Goal: Task Accomplishment & Management: Complete application form

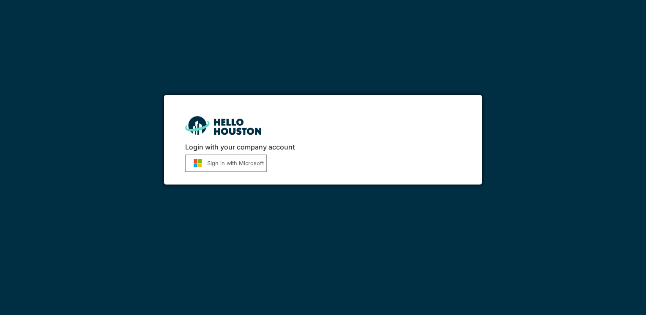
click at [210, 163] on button "Sign in with Microsoft" at bounding box center [226, 163] width 82 height 17
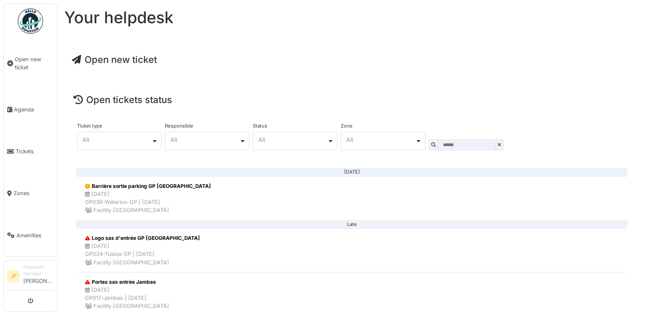
click at [133, 60] on span "Open new ticket" at bounding box center [114, 59] width 85 height 11
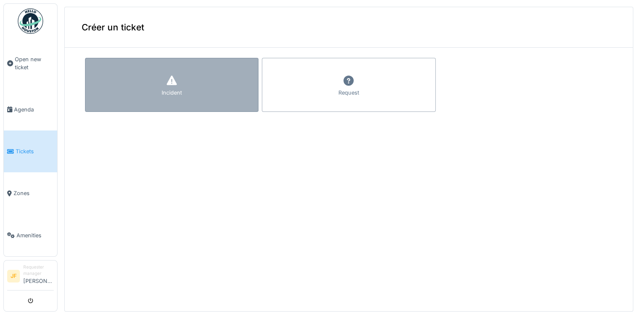
click at [169, 80] on icon at bounding box center [172, 81] width 10 height 10
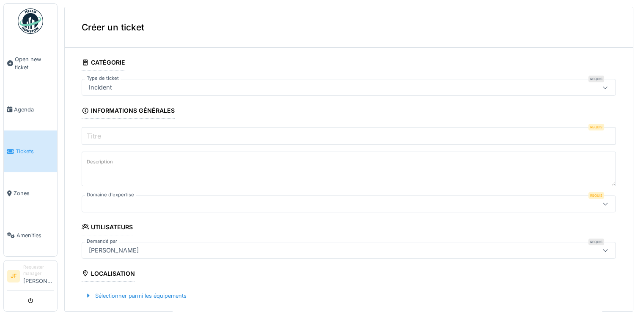
click at [118, 135] on input "Titre" at bounding box center [349, 136] width 534 height 18
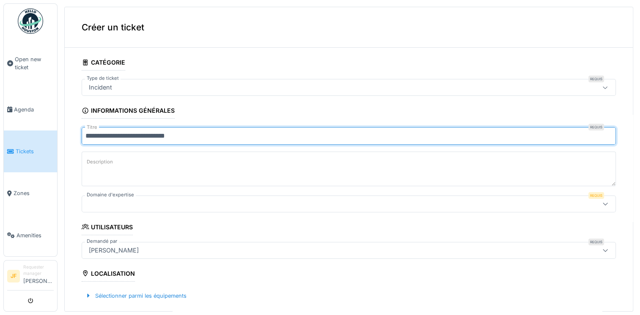
type input "**********"
click at [91, 160] on label "Description" at bounding box center [100, 162] width 30 height 11
click at [91, 160] on textarea "Description" at bounding box center [349, 169] width 534 height 35
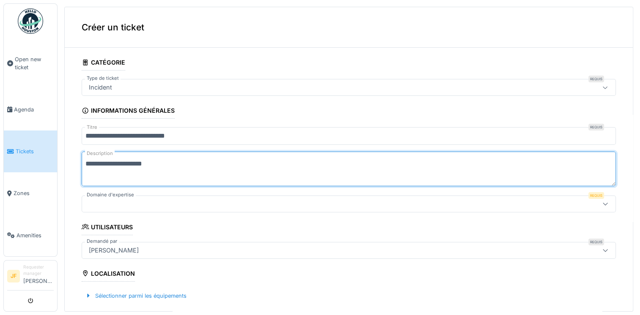
type textarea "**********"
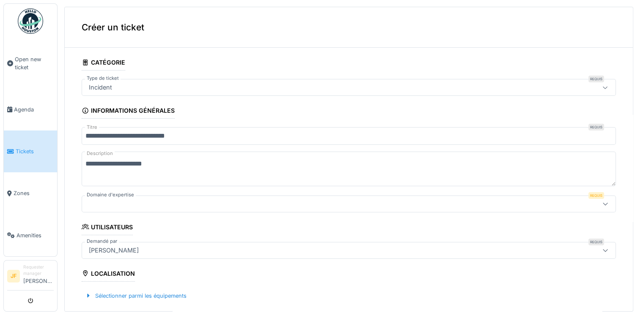
click at [602, 206] on div at bounding box center [605, 204] width 7 height 8
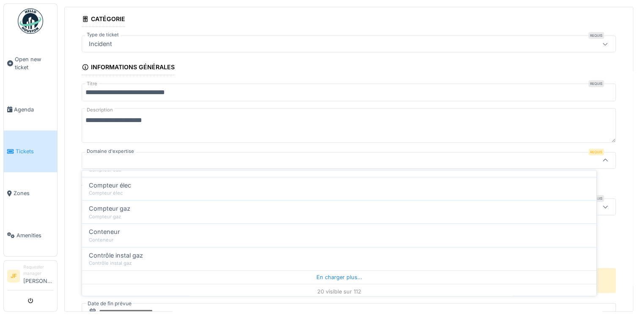
scroll to position [414, 0]
click at [335, 290] on div "20 visible sur 112" at bounding box center [339, 291] width 514 height 15
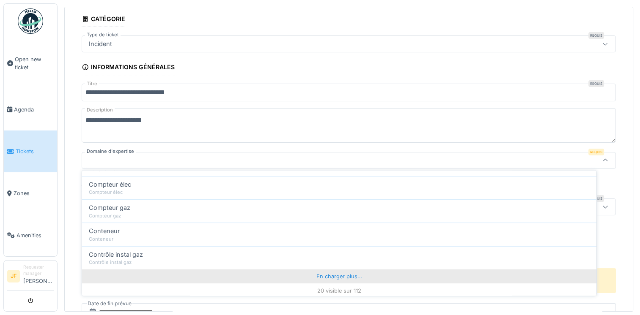
click at [339, 276] on div "En charger plus…" at bounding box center [339, 277] width 514 height 14
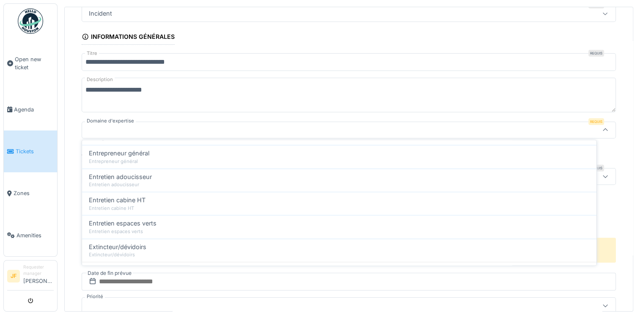
scroll to position [881, 0]
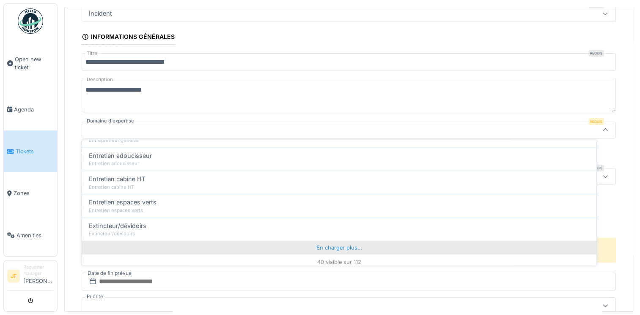
click at [333, 245] on div "En charger plus…" at bounding box center [339, 248] width 514 height 14
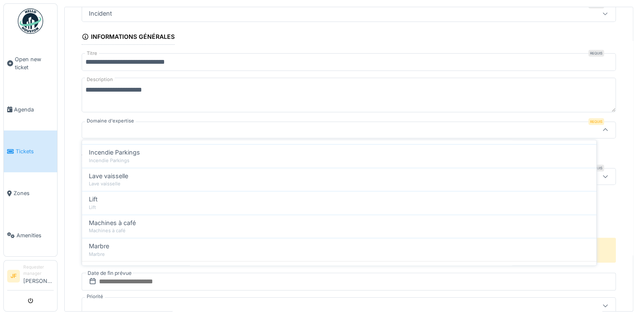
scroll to position [1348, 0]
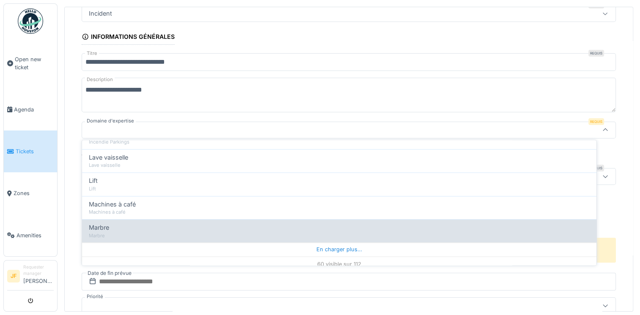
click at [338, 244] on div "En charger plus…" at bounding box center [339, 250] width 514 height 14
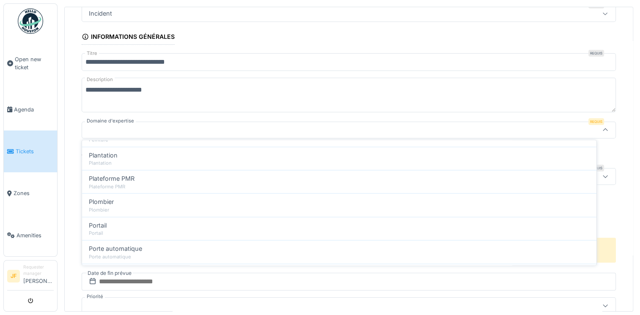
scroll to position [1814, 0]
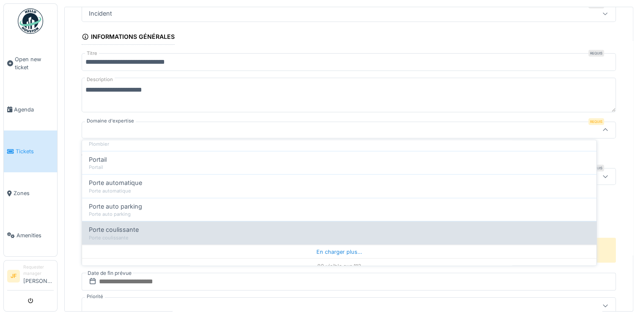
click at [347, 246] on div "En charger plus…" at bounding box center [339, 252] width 514 height 14
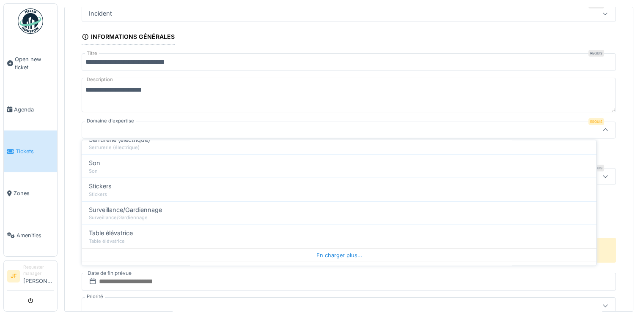
scroll to position [2281, 0]
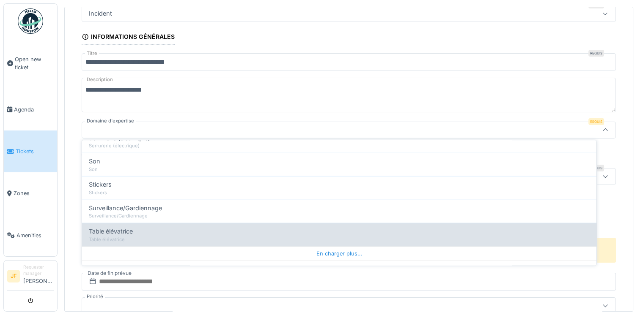
click at [330, 246] on div "En charger plus…" at bounding box center [339, 253] width 514 height 14
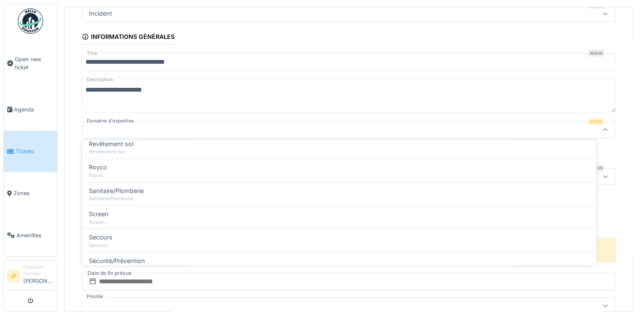
scroll to position [2102, 0]
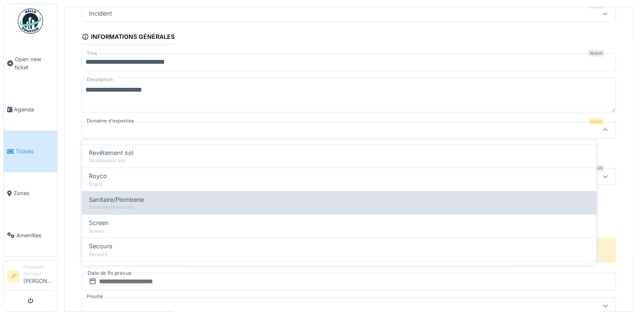
click at [148, 202] on div "Sanitaire/Plomberie Sanitaire/Plomberie" at bounding box center [339, 202] width 514 height 23
type input "***"
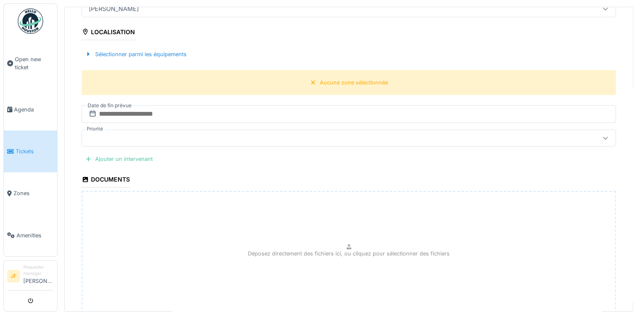
scroll to position [258, 0]
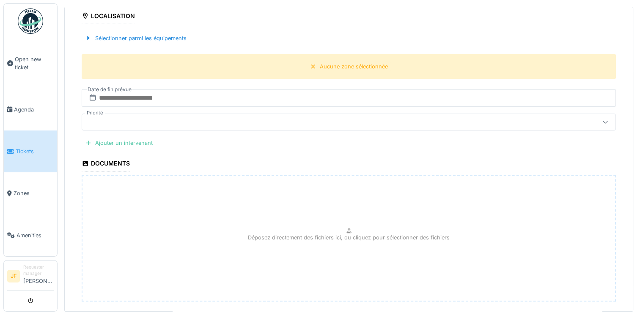
click at [112, 165] on div "Documents" at bounding box center [106, 164] width 48 height 14
click at [99, 158] on div "Documents" at bounding box center [106, 164] width 48 height 14
click at [86, 162] on icon at bounding box center [85, 163] width 5 height 5
click at [342, 234] on p "Déposez directement des fichiers ici, ou cliquez pour sélectionner des fichiers" at bounding box center [349, 238] width 202 height 8
type input "**********"
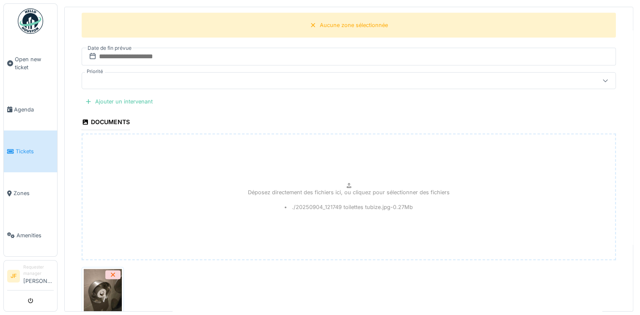
scroll to position [362, 0]
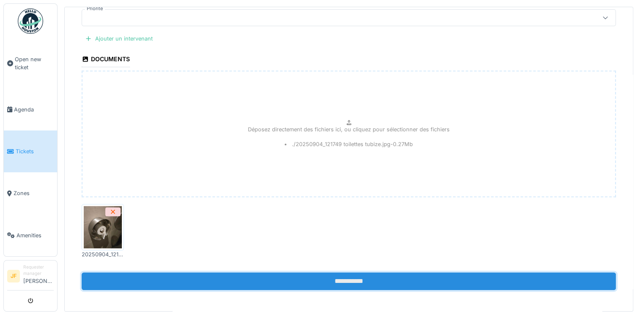
click at [307, 279] on input "**********" at bounding box center [349, 282] width 534 height 18
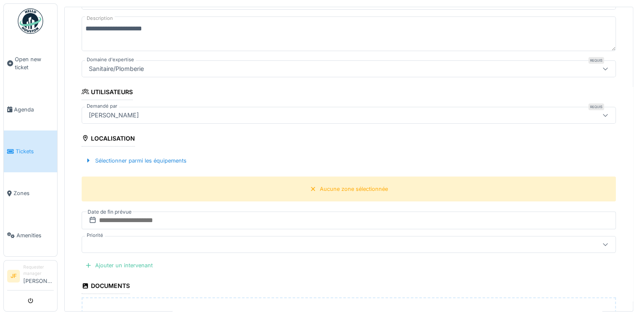
scroll to position [133, 0]
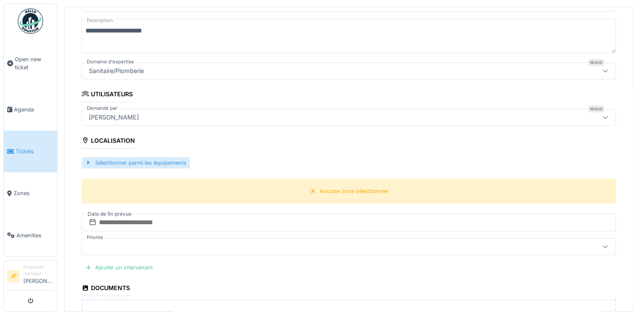
click at [126, 160] on div "Sélectionner parmi les équipements" at bounding box center [136, 162] width 108 height 11
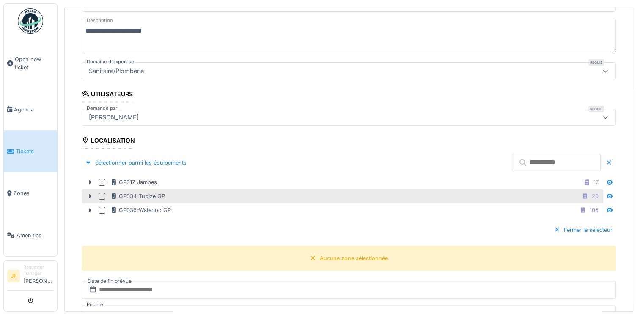
click at [100, 193] on div at bounding box center [101, 196] width 7 height 7
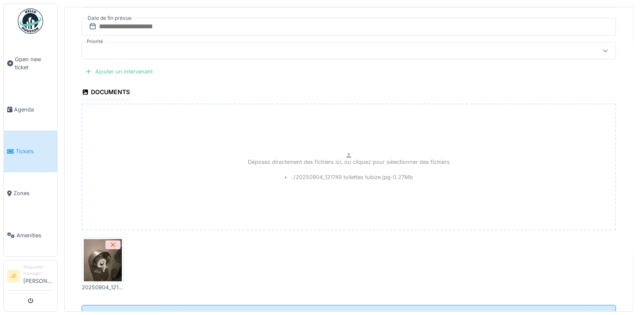
scroll to position [429, 0]
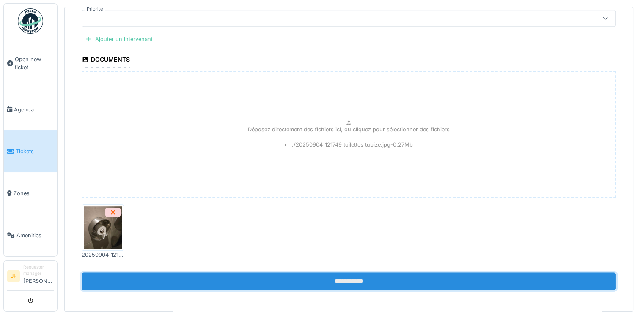
click at [333, 275] on input "**********" at bounding box center [349, 282] width 534 height 18
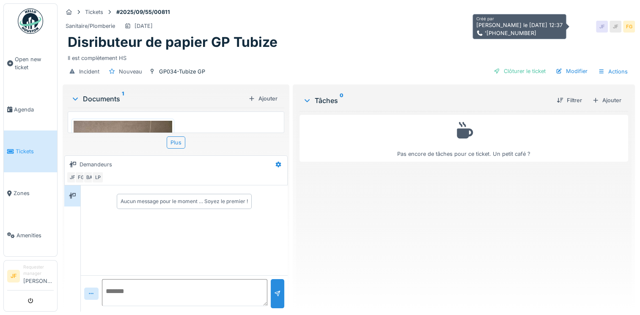
click at [596, 27] on div "JF" at bounding box center [602, 27] width 12 height 12
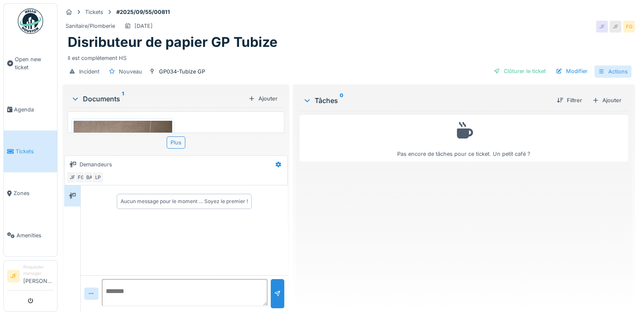
click at [598, 69] on icon at bounding box center [601, 71] width 7 height 5
click at [347, 30] on div "Sanitaire/Plomberie 11/09/2025 JF JF FG" at bounding box center [349, 26] width 572 height 15
click at [96, 12] on div "Tickets" at bounding box center [94, 12] width 18 height 8
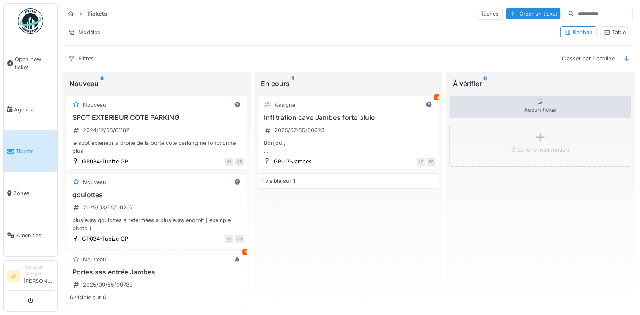
click at [89, 14] on strong "Tickets" at bounding box center [97, 14] width 27 height 8
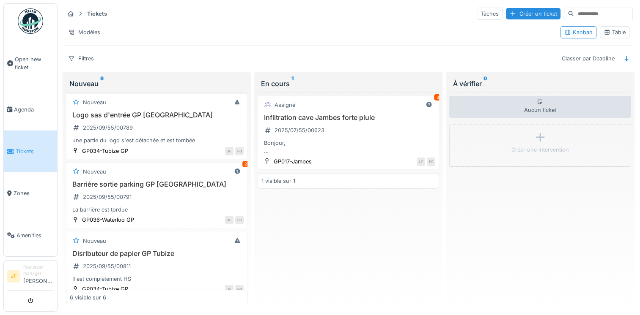
scroll to position [241, 0]
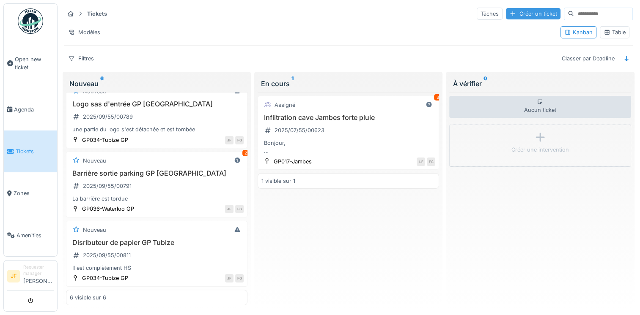
click at [516, 10] on div "Créer un ticket" at bounding box center [533, 13] width 55 height 11
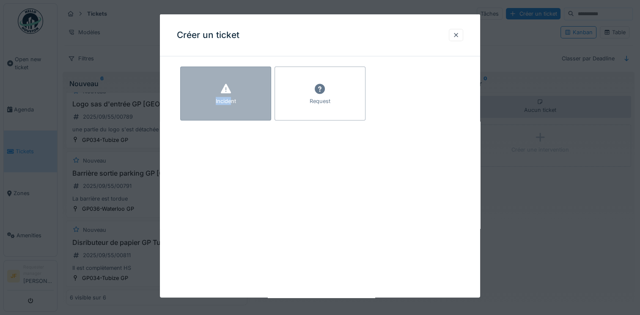
click at [230, 97] on div "Incident" at bounding box center [225, 94] width 91 height 54
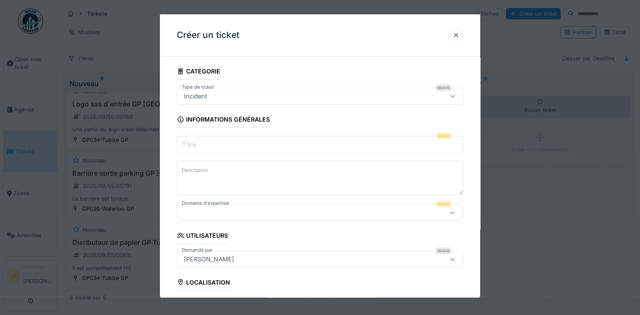
click at [363, 148] on input "Titre" at bounding box center [320, 145] width 286 height 18
type input "**********"
click at [342, 174] on textarea "Description" at bounding box center [320, 178] width 286 height 35
type textarea "**********"
click at [456, 215] on div at bounding box center [452, 212] width 7 height 8
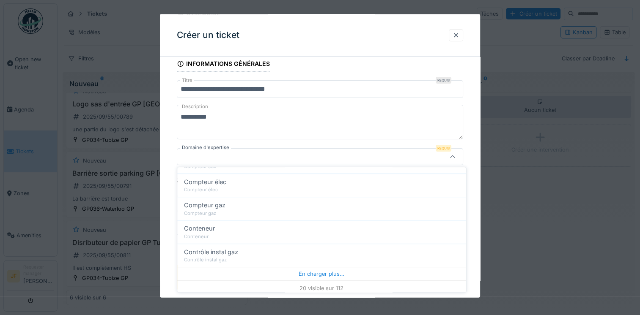
scroll to position [414, 0]
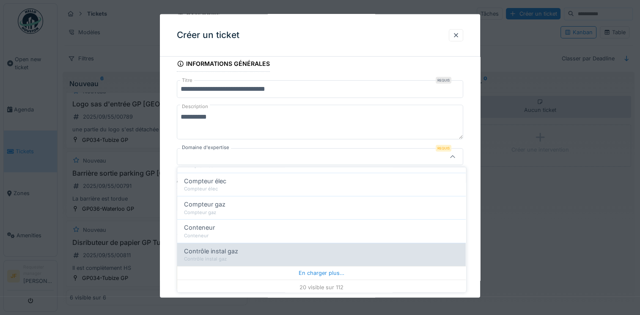
click at [315, 273] on div "En charger plus…" at bounding box center [321, 273] width 288 height 14
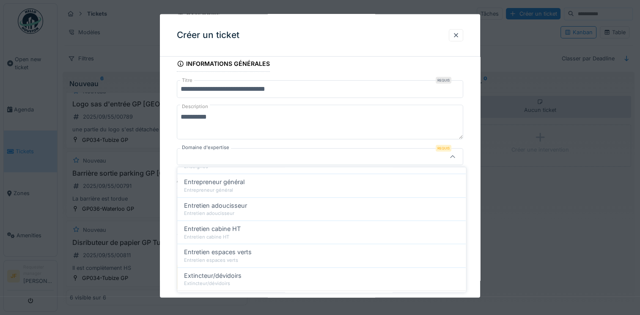
scroll to position [881, 0]
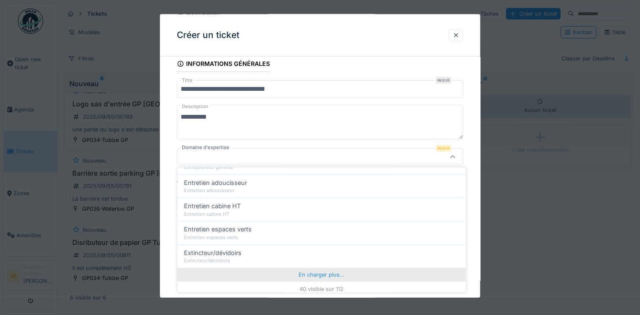
click at [313, 270] on div "En charger plus…" at bounding box center [321, 275] width 288 height 14
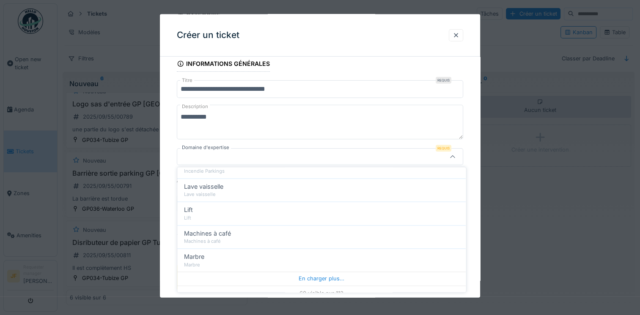
scroll to position [1348, 0]
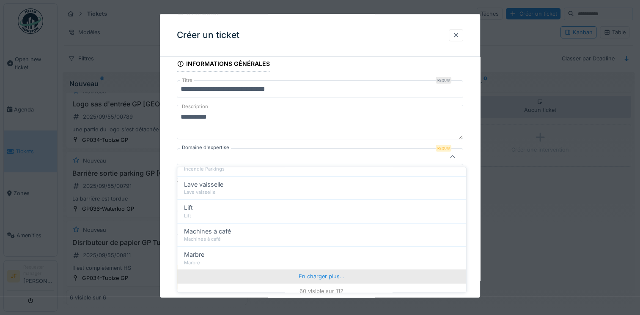
click at [323, 271] on div "En charger plus…" at bounding box center [321, 277] width 288 height 14
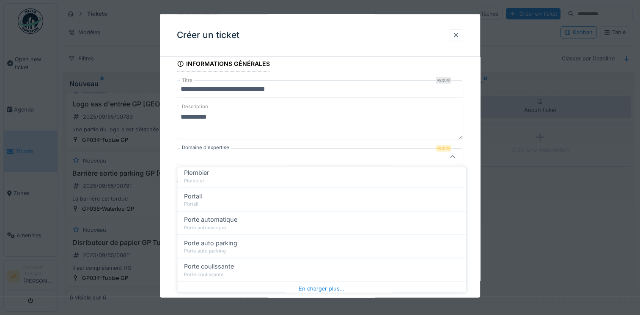
scroll to position [1814, 0]
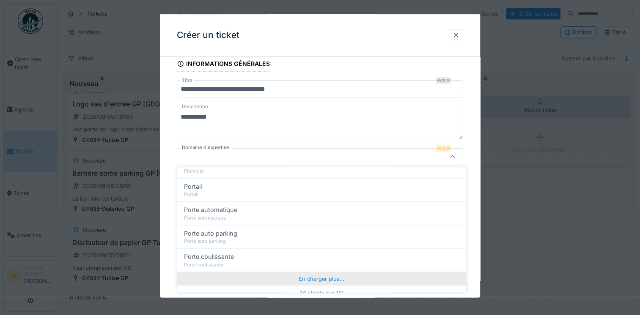
click at [331, 272] on div "En charger plus…" at bounding box center [321, 279] width 288 height 14
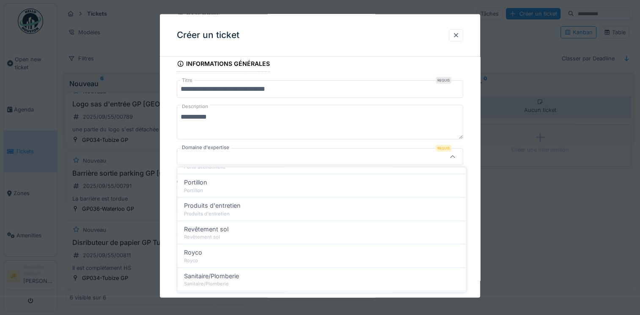
scroll to position [2092, 0]
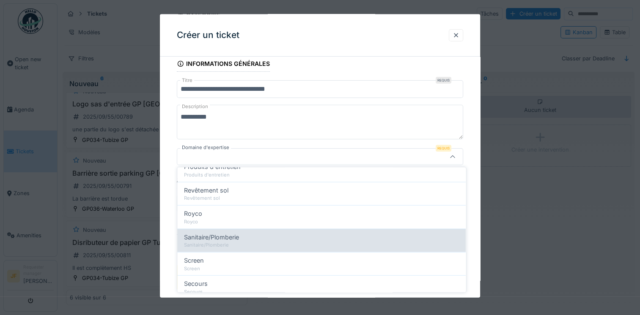
click at [222, 241] on div "Sanitaire/Plomberie" at bounding box center [321, 244] width 275 height 7
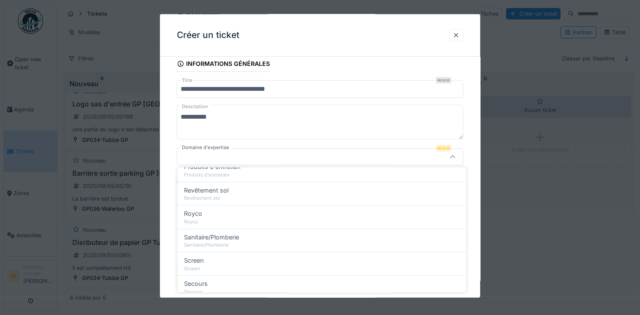
type input "***"
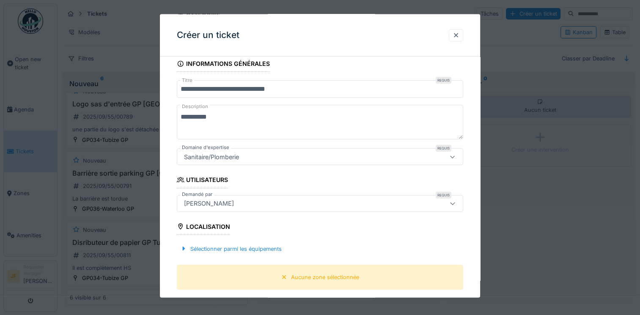
click at [211, 226] on div "Localisation" at bounding box center [203, 227] width 53 height 14
click at [186, 248] on div at bounding box center [183, 249] width 7 height 8
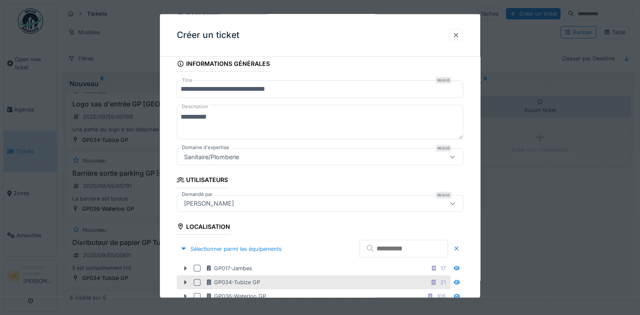
click at [195, 283] on div at bounding box center [197, 282] width 7 height 7
drag, startPoint x: 479, startPoint y: 224, endPoint x: 484, endPoint y: 225, distance: 5.1
click at [484, 225] on div "**********" at bounding box center [348, 158] width 582 height 316
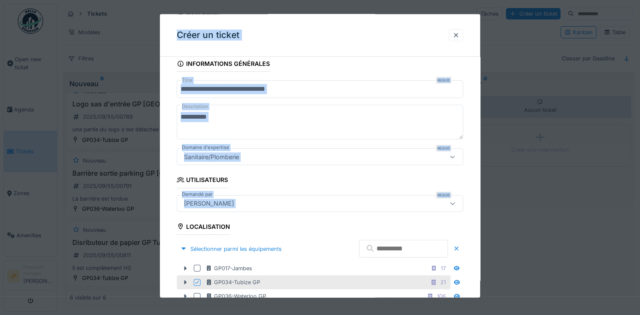
click at [570, 230] on div at bounding box center [320, 157] width 640 height 315
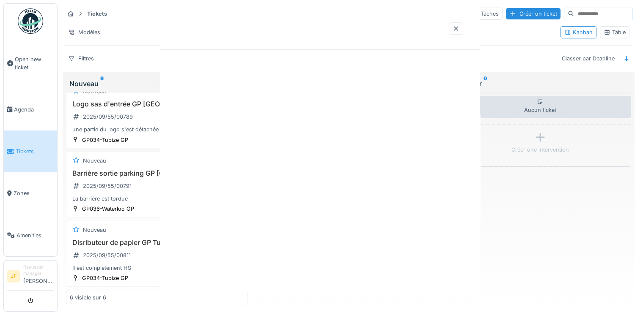
scroll to position [0, 0]
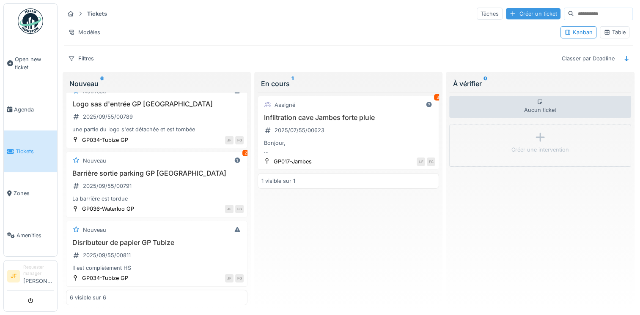
click at [528, 12] on div "Créer un ticket" at bounding box center [533, 13] width 55 height 11
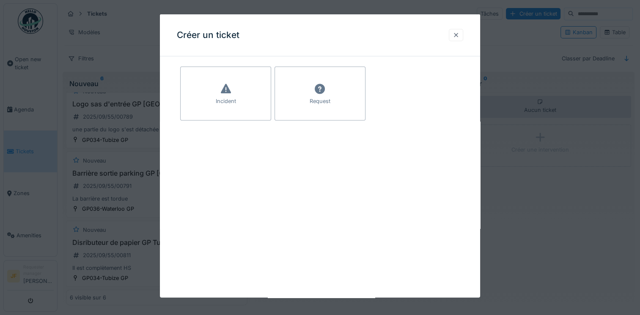
click at [457, 36] on div at bounding box center [455, 35] width 7 height 8
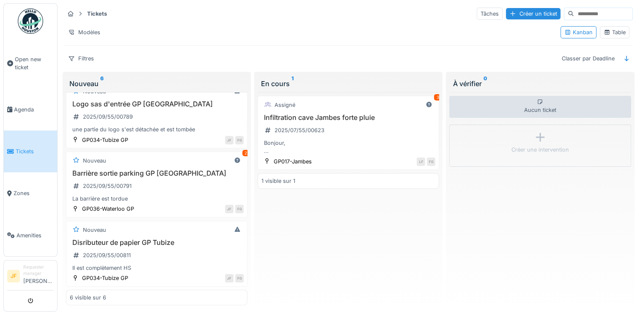
click at [436, 246] on div "En cours 1 Assigné 3 Infiltration cave Jambes forte pluie 2025/07/55/00623 Bonj…" at bounding box center [348, 191] width 188 height 238
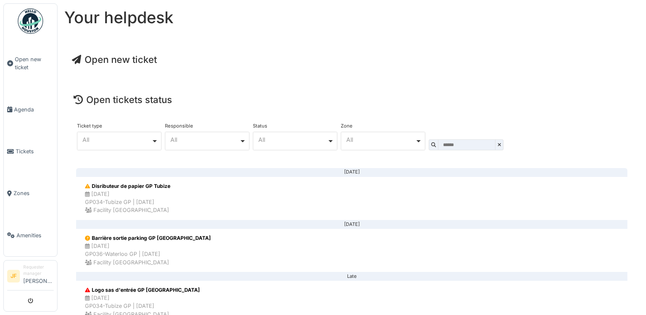
click at [130, 59] on span "Open new ticket" at bounding box center [114, 59] width 85 height 11
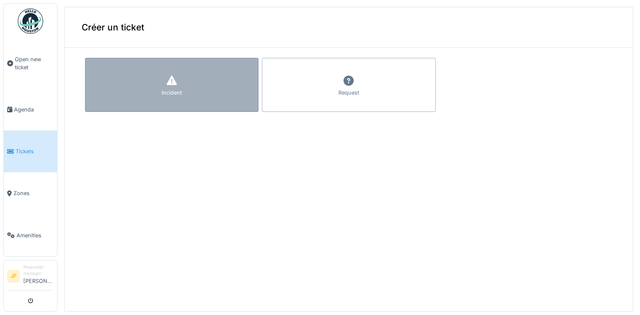
click at [168, 76] on icon at bounding box center [172, 81] width 10 height 10
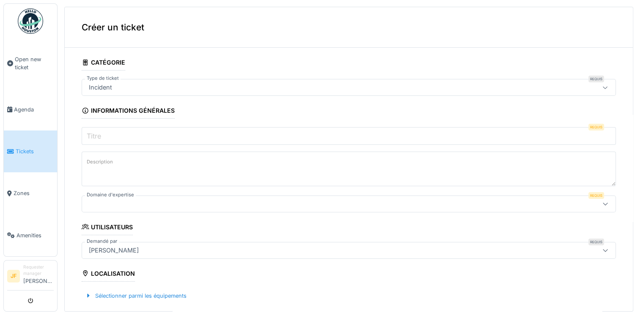
click at [602, 88] on icon at bounding box center [605, 87] width 7 height 5
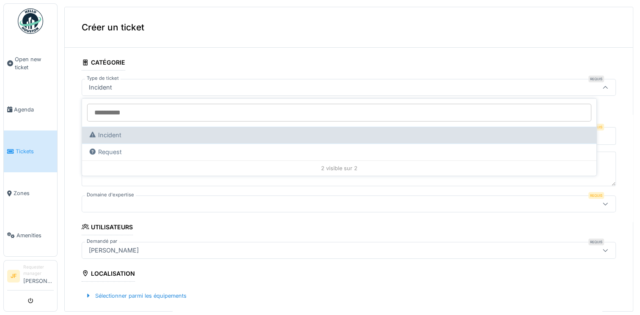
click at [132, 135] on div "Incident" at bounding box center [339, 135] width 501 height 9
click at [127, 133] on div "Incident" at bounding box center [339, 135] width 501 height 9
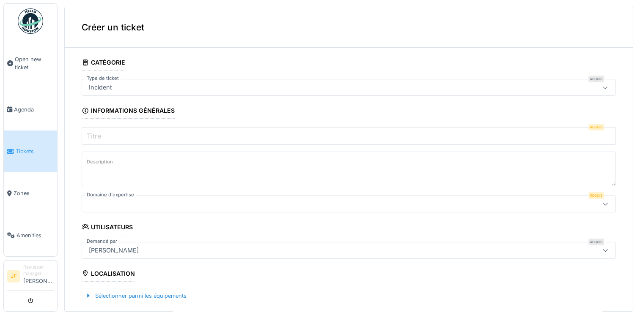
click at [135, 134] on input "Titre" at bounding box center [349, 136] width 534 height 18
type input "**********"
click at [134, 173] on textarea "Description" at bounding box center [349, 169] width 534 height 35
type textarea "**********"
click at [602, 201] on icon at bounding box center [605, 203] width 7 height 5
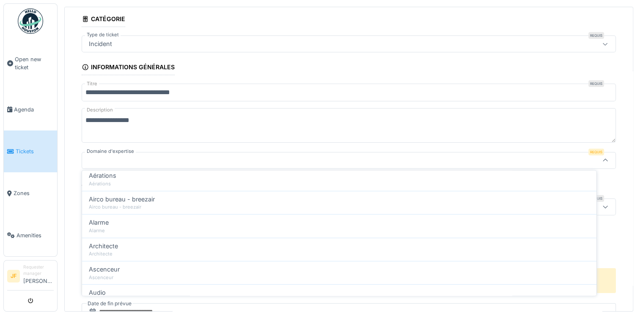
scroll to position [39, 0]
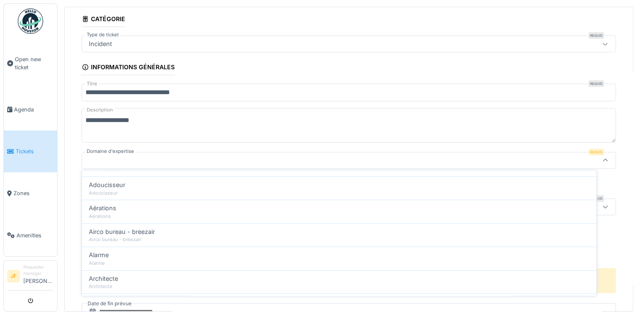
click at [172, 158] on div at bounding box center [318, 160] width 467 height 9
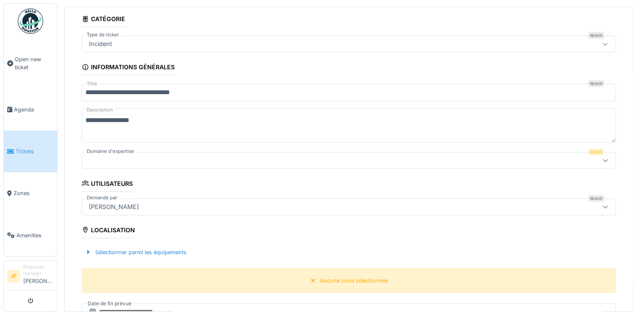
click at [90, 156] on div at bounding box center [318, 160] width 467 height 9
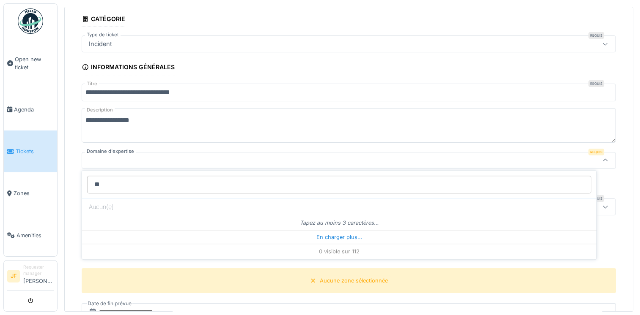
type input "***"
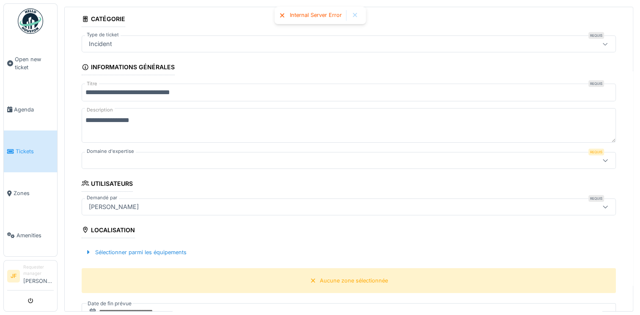
click at [598, 219] on div "**********" at bounding box center [349, 291] width 568 height 560
click at [118, 156] on div at bounding box center [318, 160] width 467 height 9
type input "**********"
click at [602, 158] on icon at bounding box center [605, 160] width 7 height 5
click at [602, 159] on icon at bounding box center [605, 160] width 7 height 5
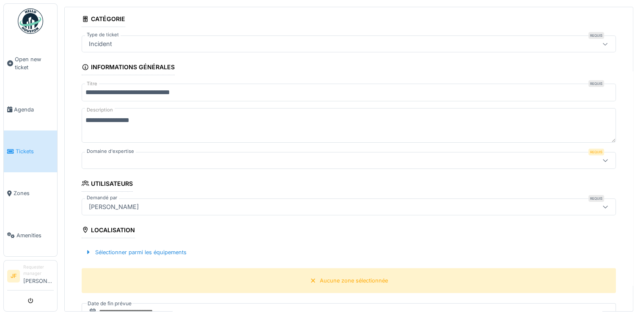
click at [132, 156] on div at bounding box center [318, 160] width 467 height 9
click at [596, 221] on div "**********" at bounding box center [349, 291] width 568 height 560
click at [131, 157] on div at bounding box center [318, 160] width 467 height 9
click at [130, 156] on div at bounding box center [318, 160] width 467 height 9
drag, startPoint x: 97, startPoint y: 150, endPoint x: 100, endPoint y: 153, distance: 4.5
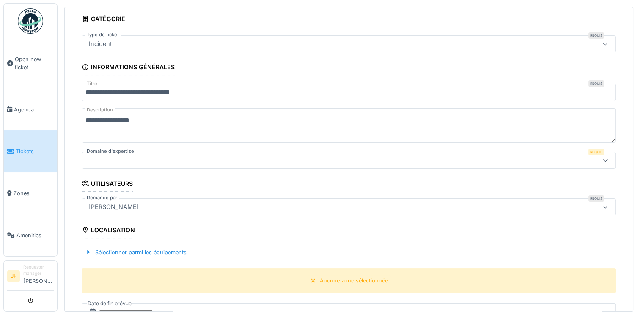
click at [100, 153] on div "Domaine d'expertise Requis" at bounding box center [349, 160] width 534 height 17
drag, startPoint x: 100, startPoint y: 153, endPoint x: 100, endPoint y: 159, distance: 6.3
click at [100, 159] on div at bounding box center [318, 160] width 467 height 9
click at [602, 159] on icon at bounding box center [605, 160] width 7 height 5
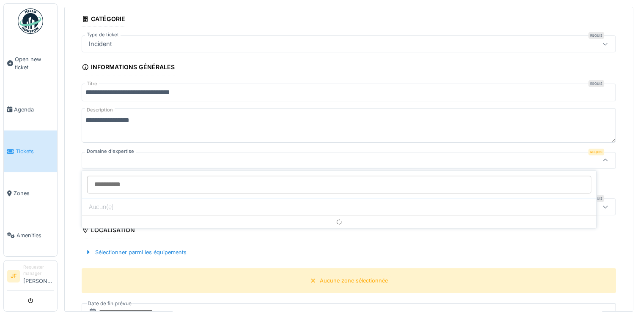
click at [548, 186] on input "Domaine d'expertise" at bounding box center [339, 185] width 504 height 18
click at [419, 249] on div "Sélectionner parmi les équipements" at bounding box center [349, 252] width 534 height 25
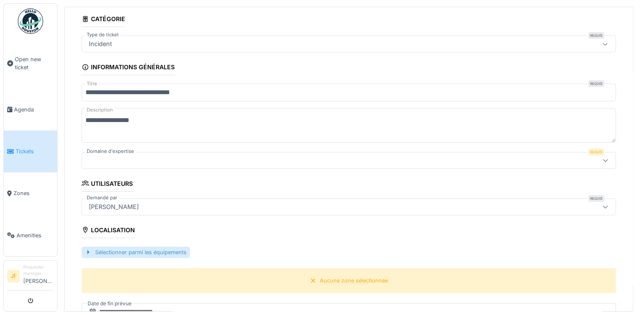
click at [142, 252] on div "Sélectionner parmi les équipements" at bounding box center [136, 252] width 108 height 11
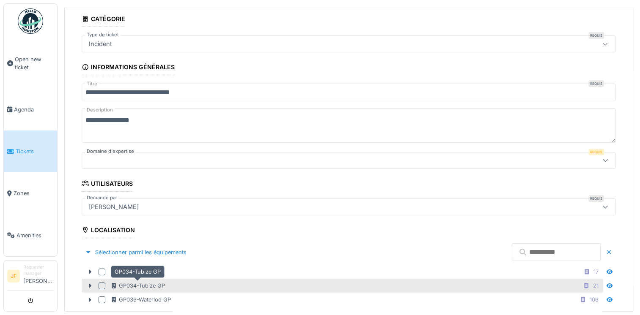
click at [126, 282] on div "GP034-Tubize GP" at bounding box center [137, 286] width 55 height 8
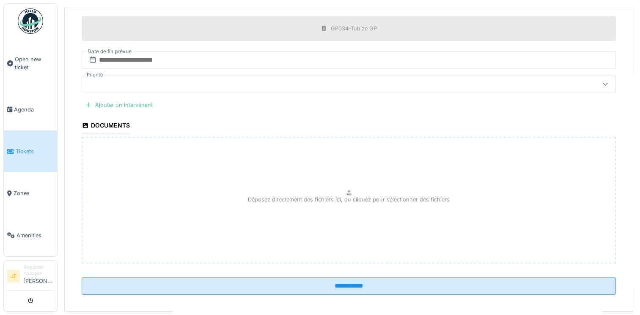
scroll to position [368, 0]
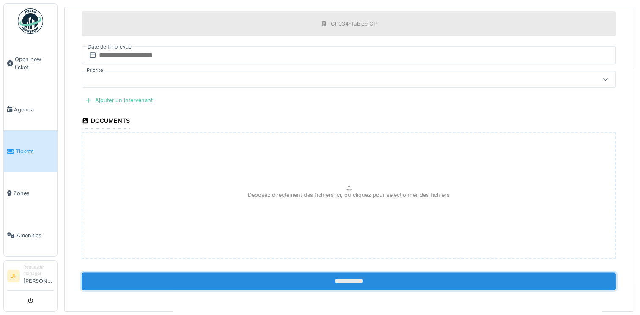
click at [333, 279] on input "**********" at bounding box center [349, 282] width 534 height 18
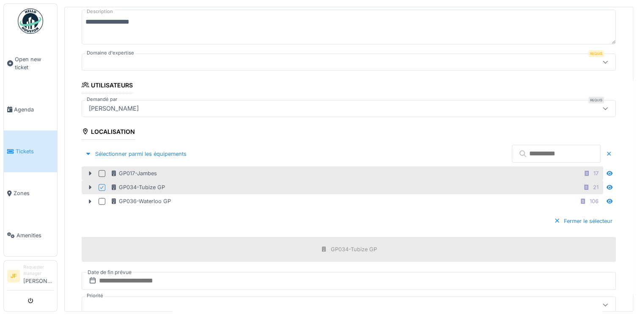
scroll to position [141, 0]
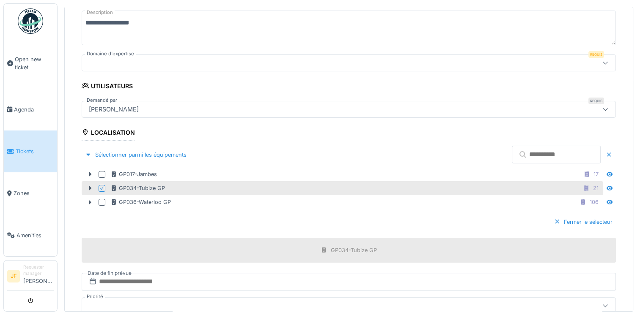
click at [602, 61] on icon at bounding box center [605, 62] width 7 height 5
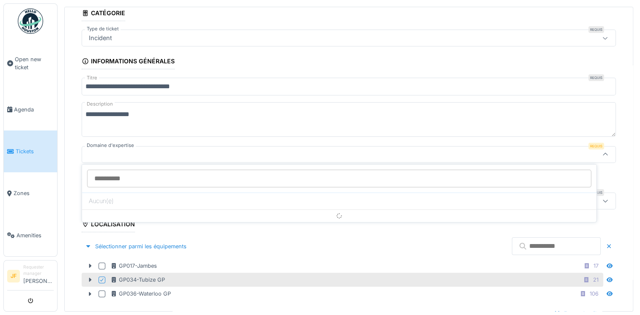
scroll to position [44, 0]
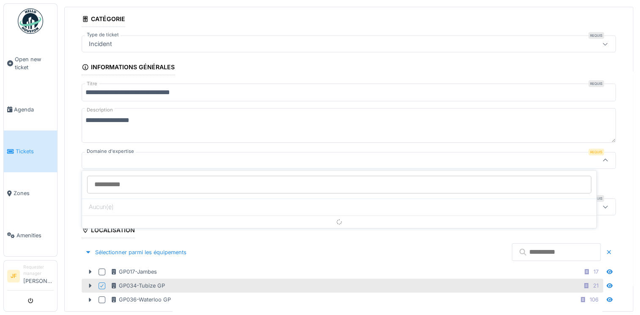
click at [153, 183] on input "Domaine d'expertise" at bounding box center [339, 185] width 504 height 18
type input "********"
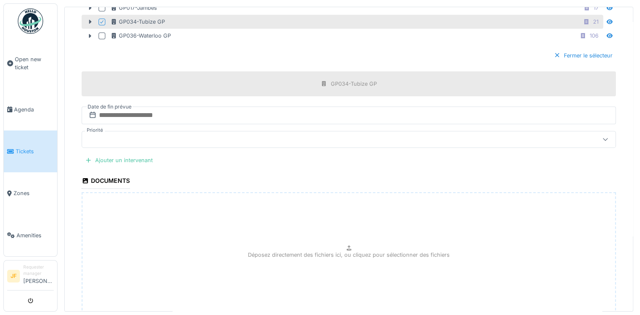
scroll to position [368, 0]
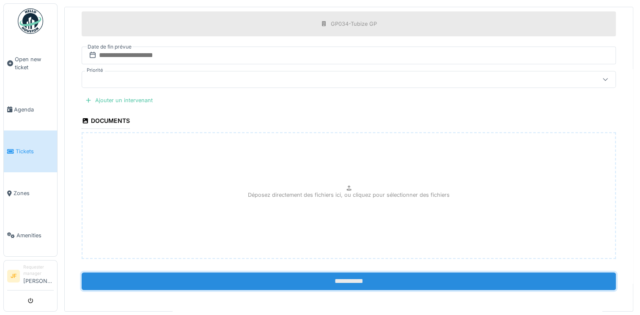
click at [338, 280] on input "**********" at bounding box center [349, 282] width 534 height 18
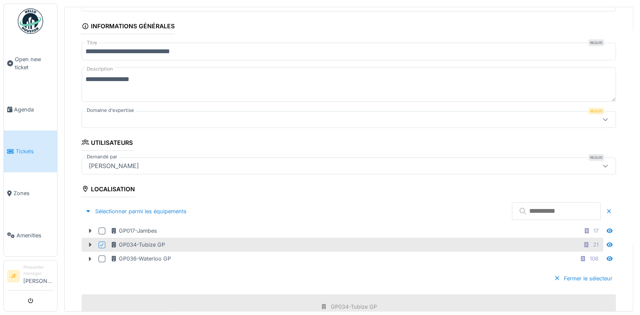
scroll to position [84, 0]
click at [143, 116] on div at bounding box center [318, 120] width 467 height 9
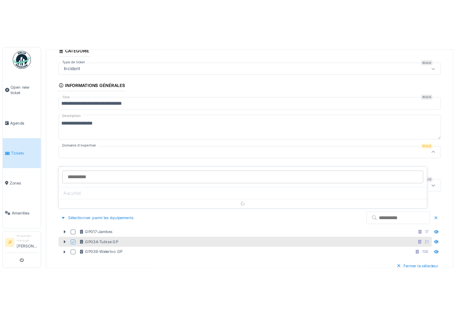
scroll to position [44, 0]
